Goal: Information Seeking & Learning: Learn about a topic

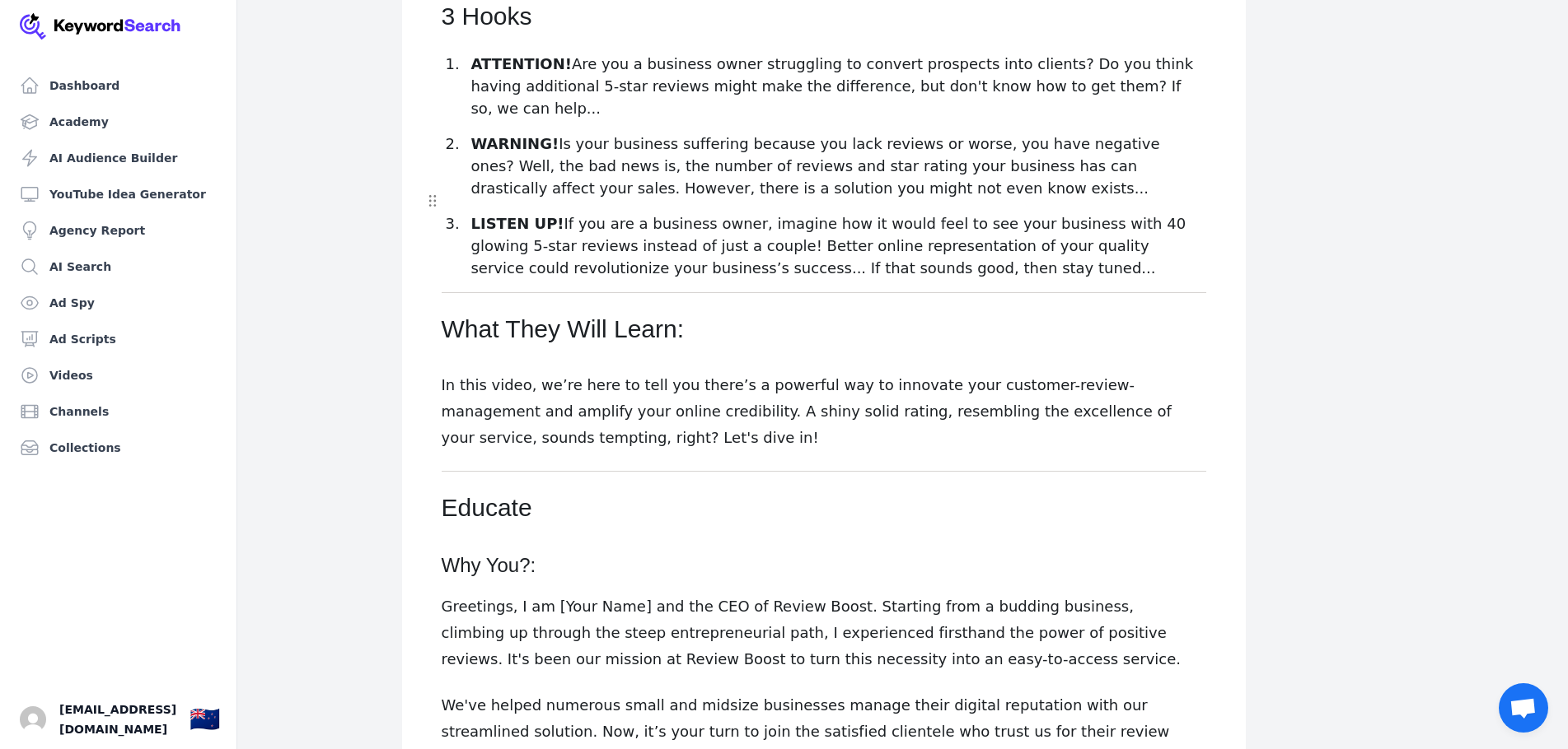
click at [799, 212] on p "LISTEN UP! If you are a business owner, imagine how it would feel to see your b…" at bounding box center [837, 246] width 735 height 67
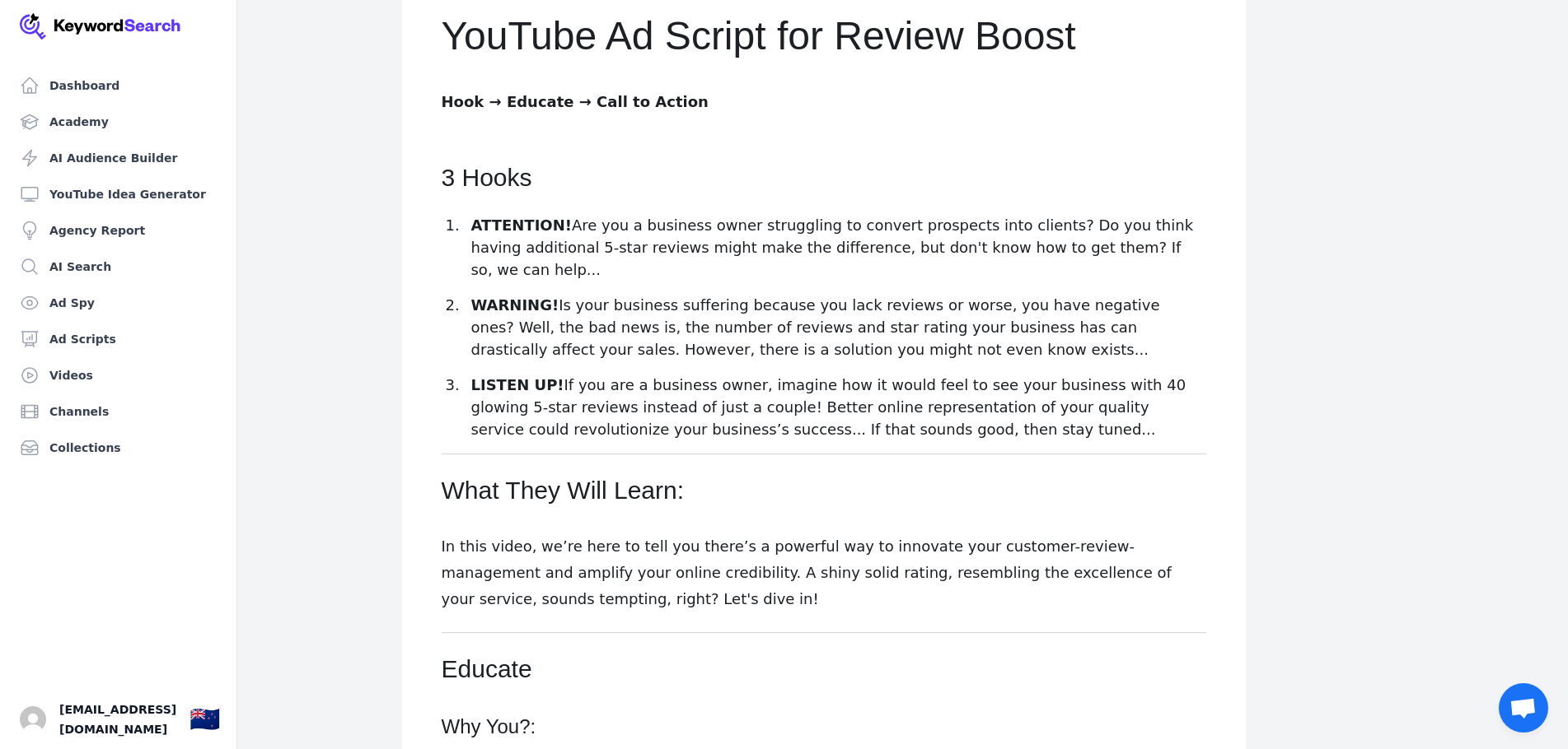
scroll to position [185, 0]
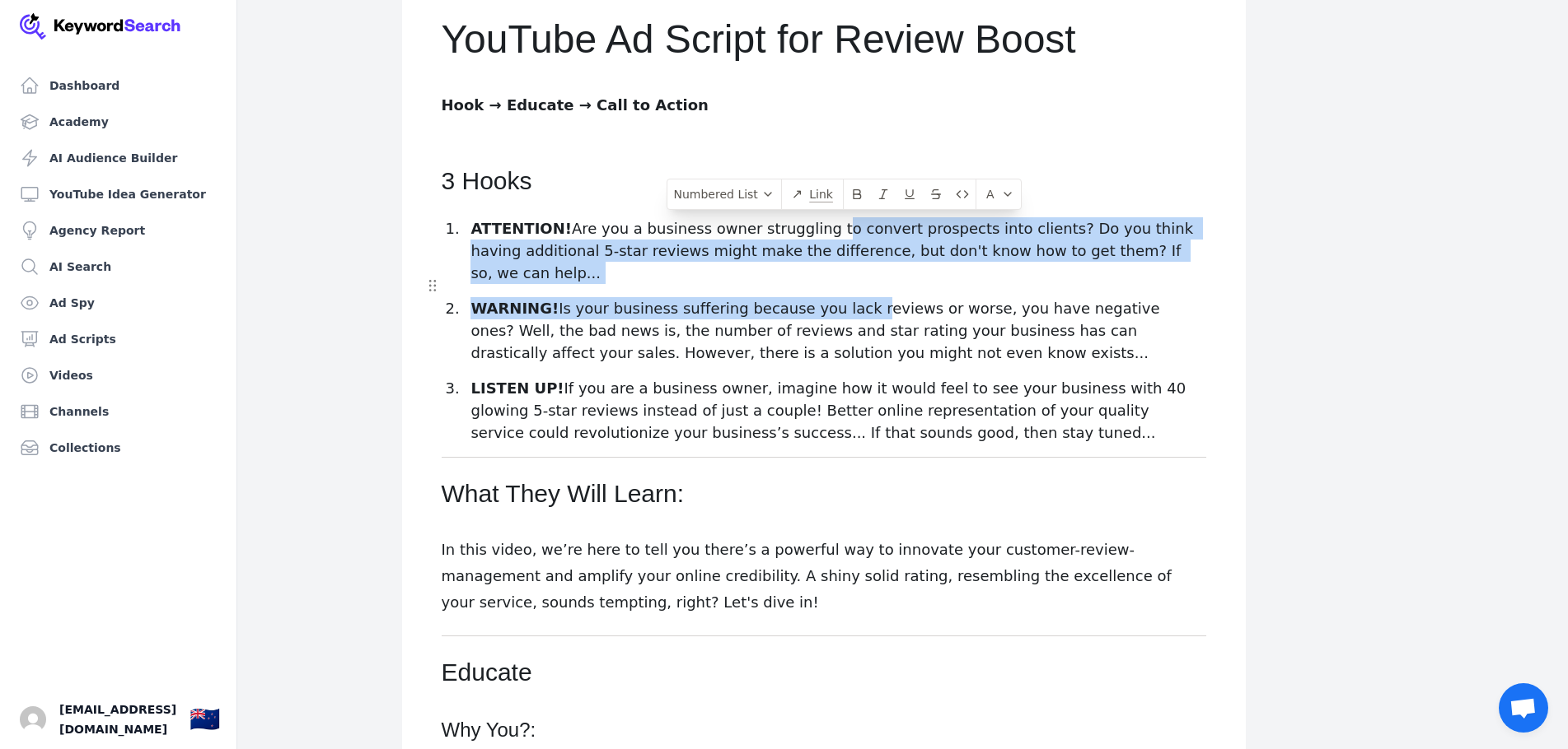
drag, startPoint x: 812, startPoint y: 226, endPoint x: 848, endPoint y: 290, distance: 73.4
click at [848, 290] on ol "ATTENTION! Are you a business owner struggling to convert prospects into client…" at bounding box center [824, 330] width 764 height 227
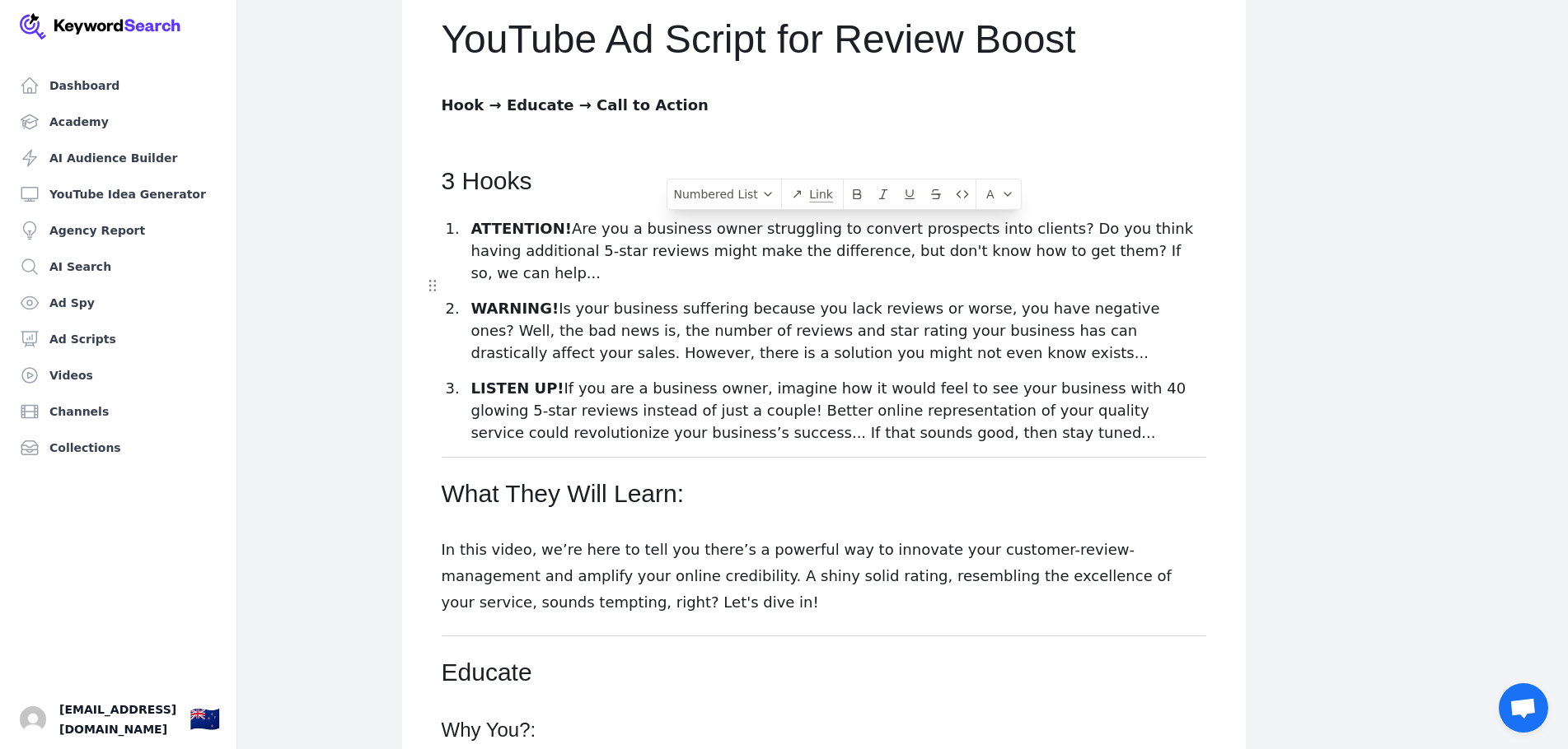
click at [831, 334] on p "WARNING! Is your business suffering because you lack reviews or worse, you have…" at bounding box center [837, 331] width 735 height 67
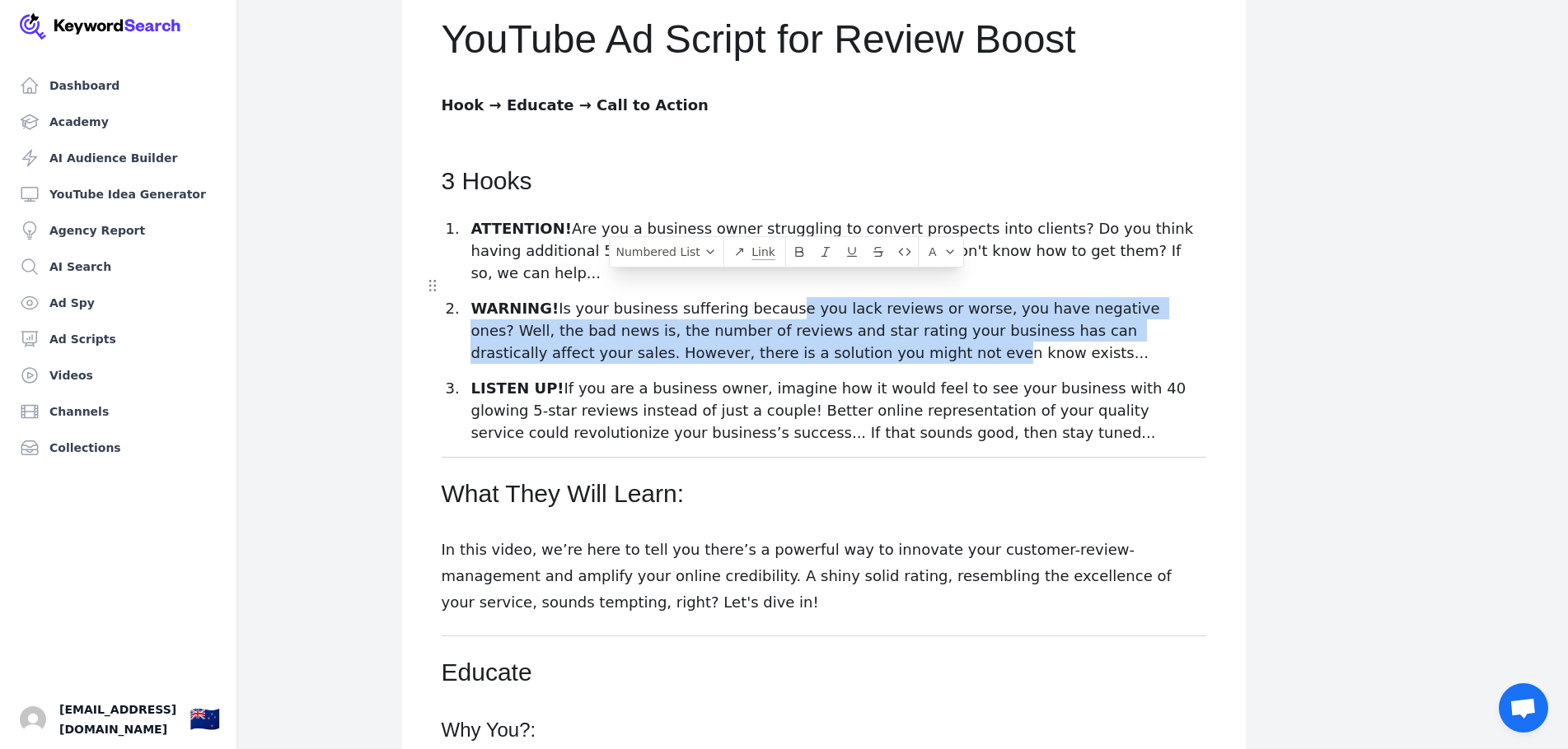
drag, startPoint x: 769, startPoint y: 282, endPoint x: 780, endPoint y: 334, distance: 53.2
click at [780, 334] on p "WARNING! Is your business suffering because you lack reviews or worse, you have…" at bounding box center [837, 331] width 735 height 67
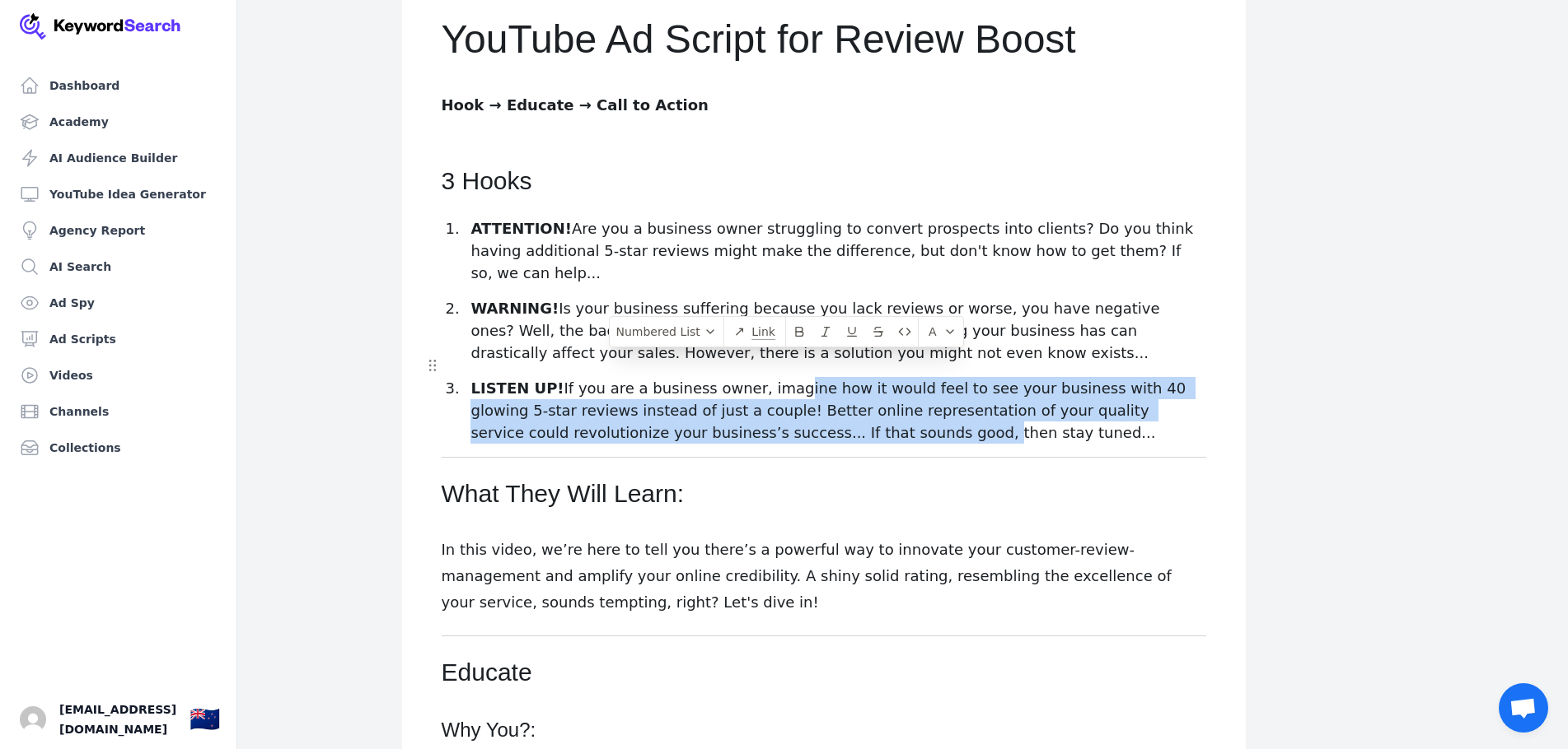
drag, startPoint x: 774, startPoint y: 363, endPoint x: 777, endPoint y: 406, distance: 43.1
click at [777, 406] on p "LISTEN UP! If you are a business owner, imagine how it would feel to see your b…" at bounding box center [837, 410] width 735 height 67
click at [804, 393] on p "LISTEN UP! If you are a business owner, imagine how it would feel to see your b…" at bounding box center [837, 410] width 735 height 67
drag, startPoint x: 745, startPoint y: 364, endPoint x: 807, endPoint y: 408, distance: 76.0
click at [807, 408] on p "LISTEN UP! If you are a business owner, imagine how it would feel to see your b…" at bounding box center [837, 410] width 735 height 67
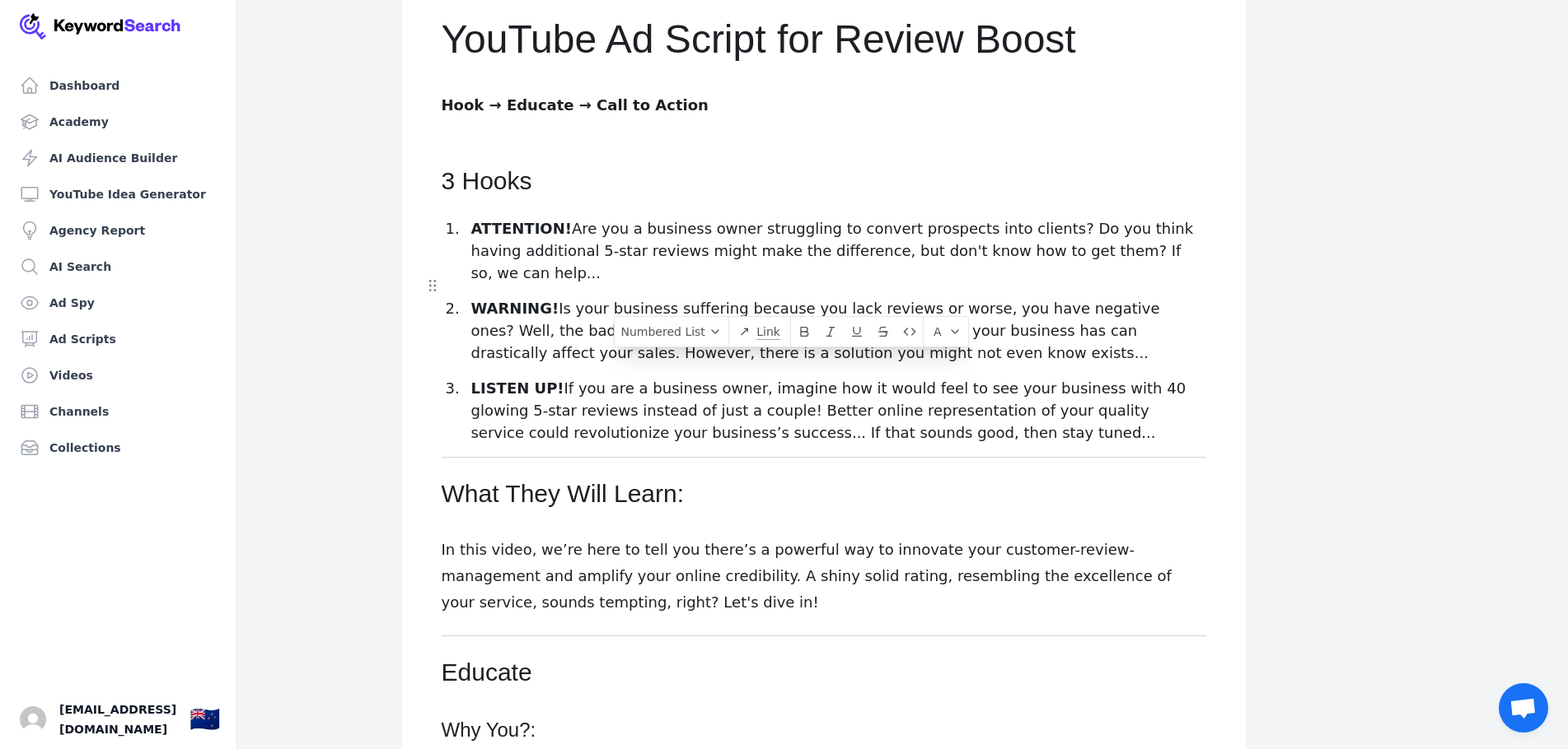
click at [647, 298] on p "WARNING! Is your business suffering because you lack reviews or worse, you have…" at bounding box center [837, 331] width 735 height 67
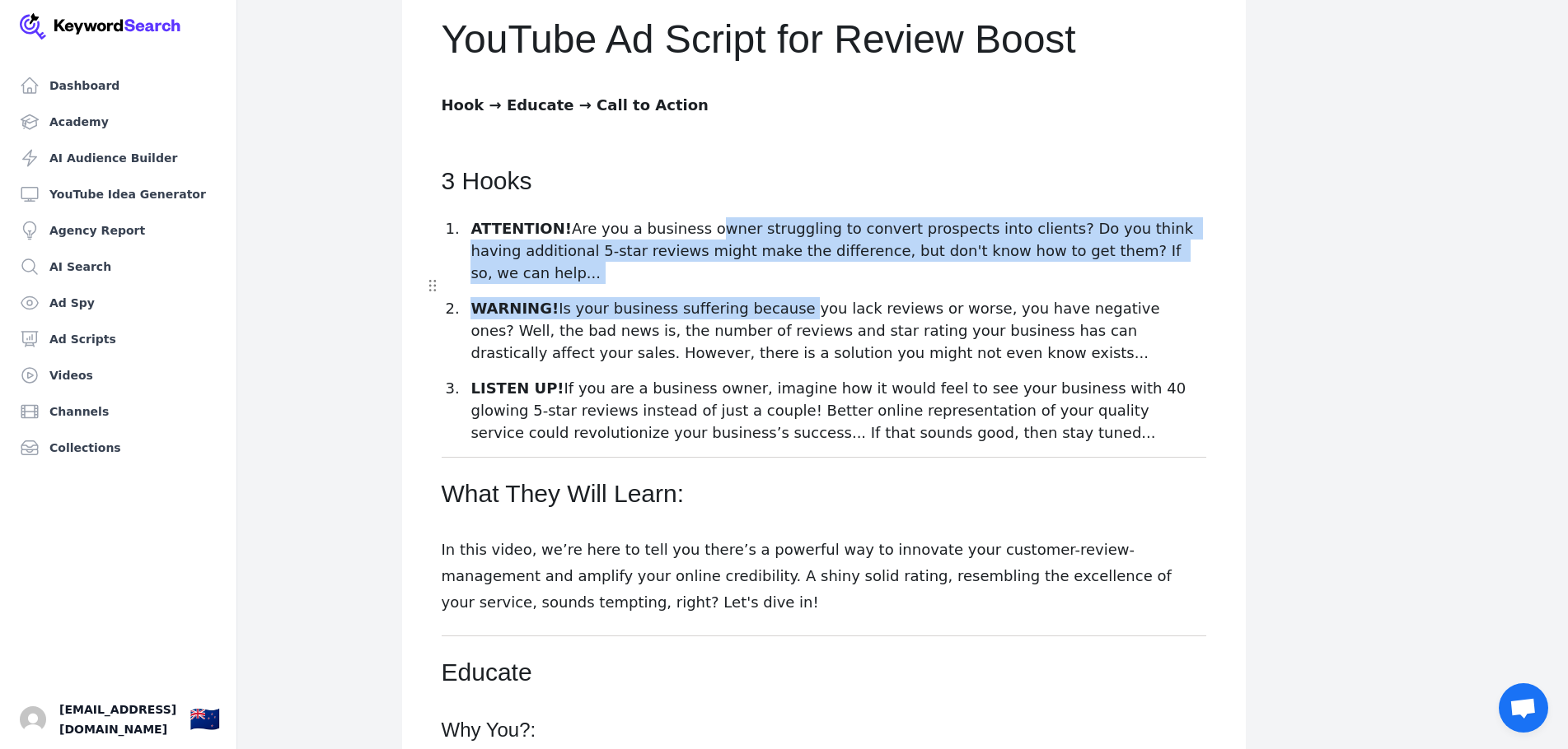
drag, startPoint x: 698, startPoint y: 221, endPoint x: 781, endPoint y: 279, distance: 101.3
click at [781, 279] on ol "ATTENTION! Are you a business owner struggling to convert prospects into client…" at bounding box center [824, 330] width 764 height 227
